Goal: Task Accomplishment & Management: Use online tool/utility

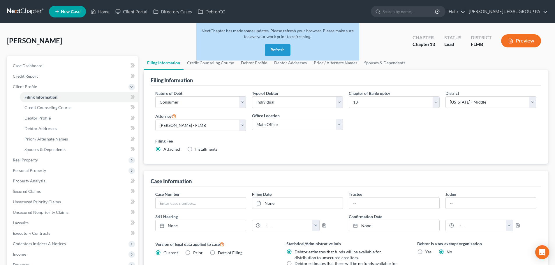
select select "1"
select select "0"
select select "3"
select select "15"
select select "0"
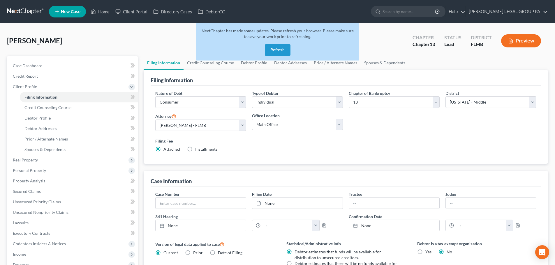
select select "9"
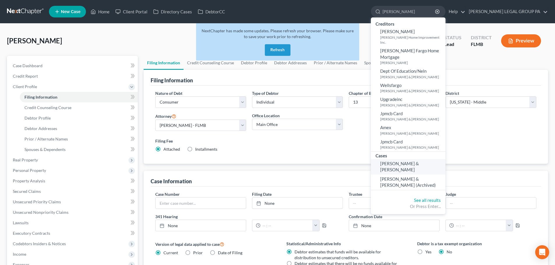
type input "howell"
click at [409, 161] on span "[PERSON_NAME] & [PERSON_NAME]" at bounding box center [399, 166] width 39 height 11
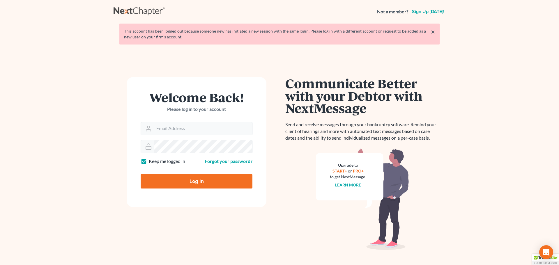
type input "[EMAIL_ADDRESS][DOMAIN_NAME]"
click at [218, 179] on input "Log In" at bounding box center [197, 181] width 112 height 15
type input "Thinking..."
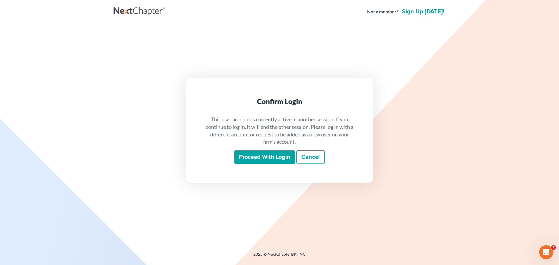
click at [264, 158] on input "Proceed with login" at bounding box center [264, 157] width 61 height 13
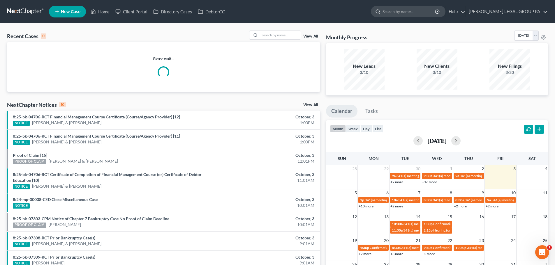
click at [427, 12] on input "search" at bounding box center [408, 11] width 53 height 11
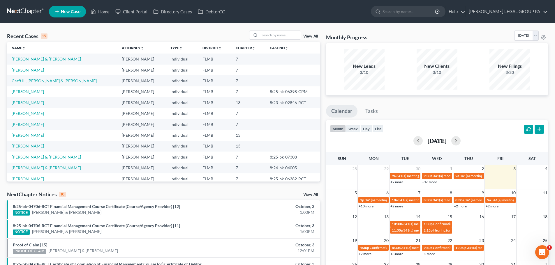
click at [48, 58] on link "[PERSON_NAME] & [PERSON_NAME]" at bounding box center [46, 58] width 69 height 5
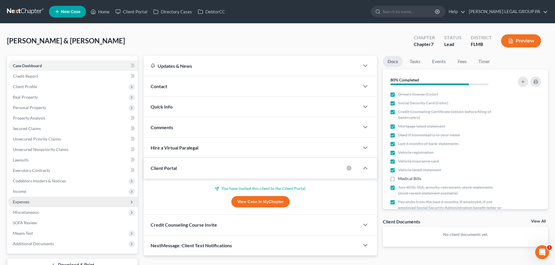
click at [50, 202] on span "Expenses" at bounding box center [73, 202] width 130 height 10
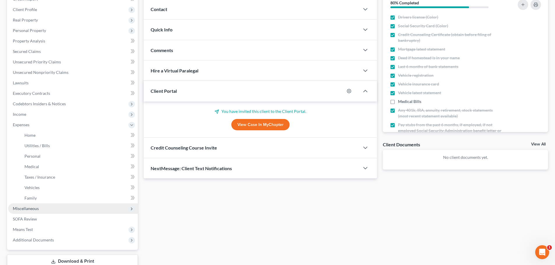
scroll to position [87, 0]
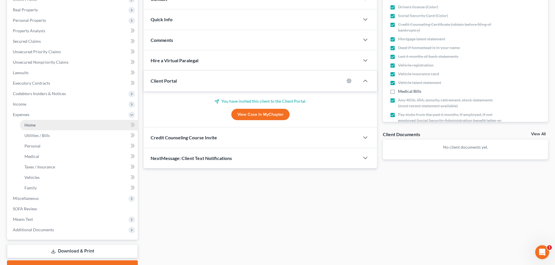
click at [60, 126] on link "Home" at bounding box center [79, 125] width 118 height 10
